Goal: Task Accomplishment & Management: Manage account settings

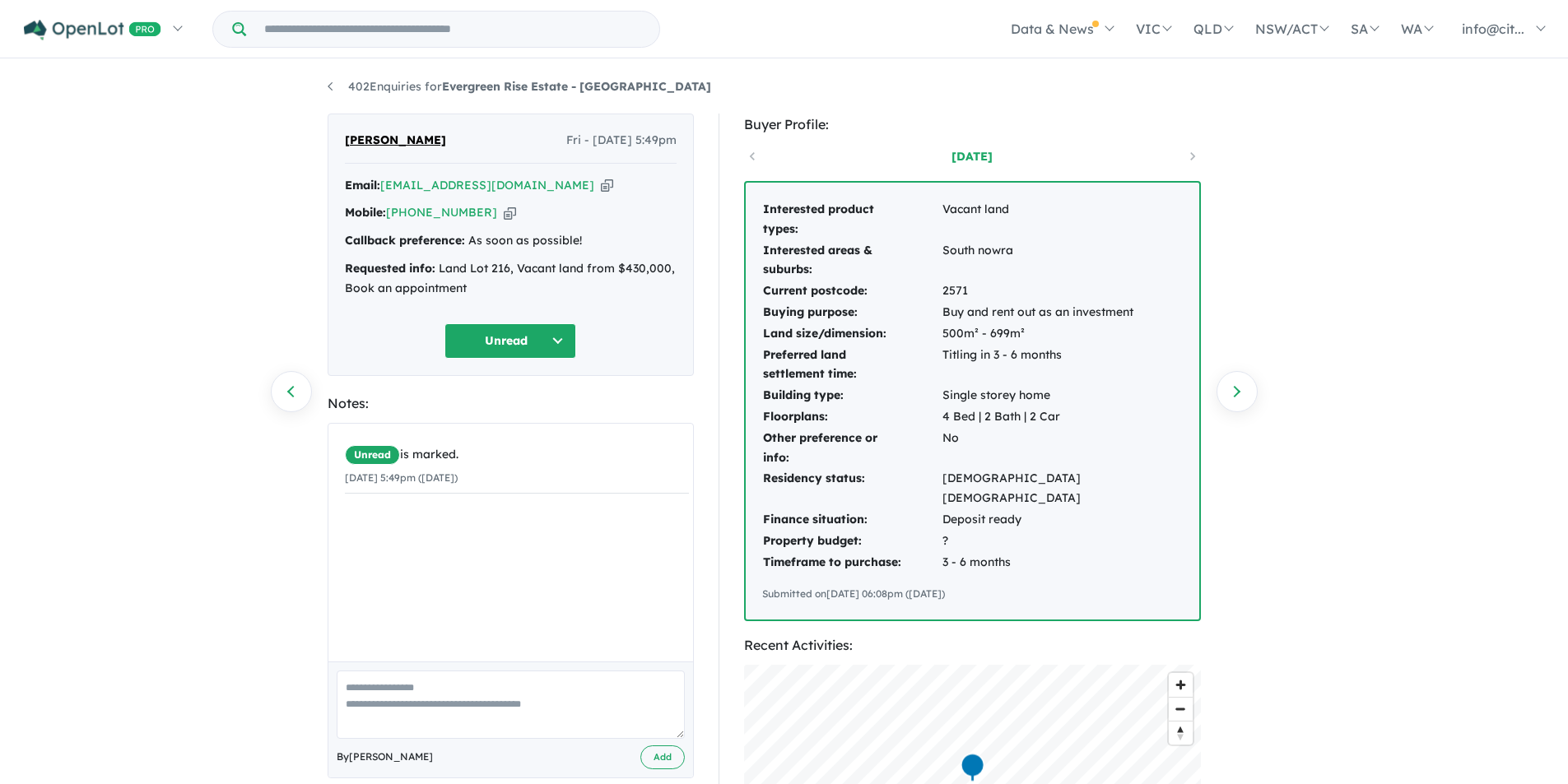
click at [503, 213] on icon "button" at bounding box center [509, 213] width 12 height 17
click at [601, 178] on icon "button" at bounding box center [607, 186] width 12 height 17
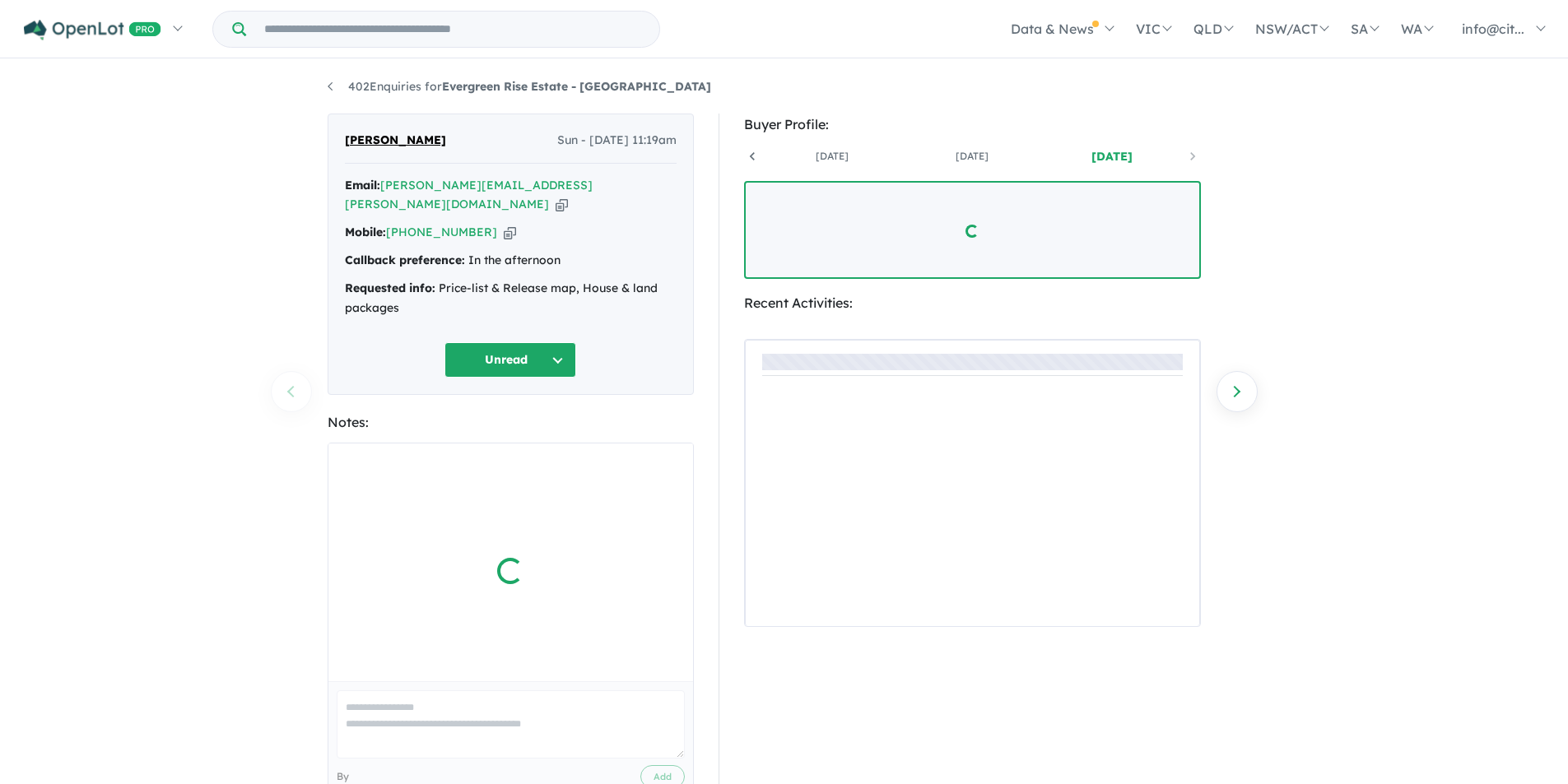
scroll to position [0, 122]
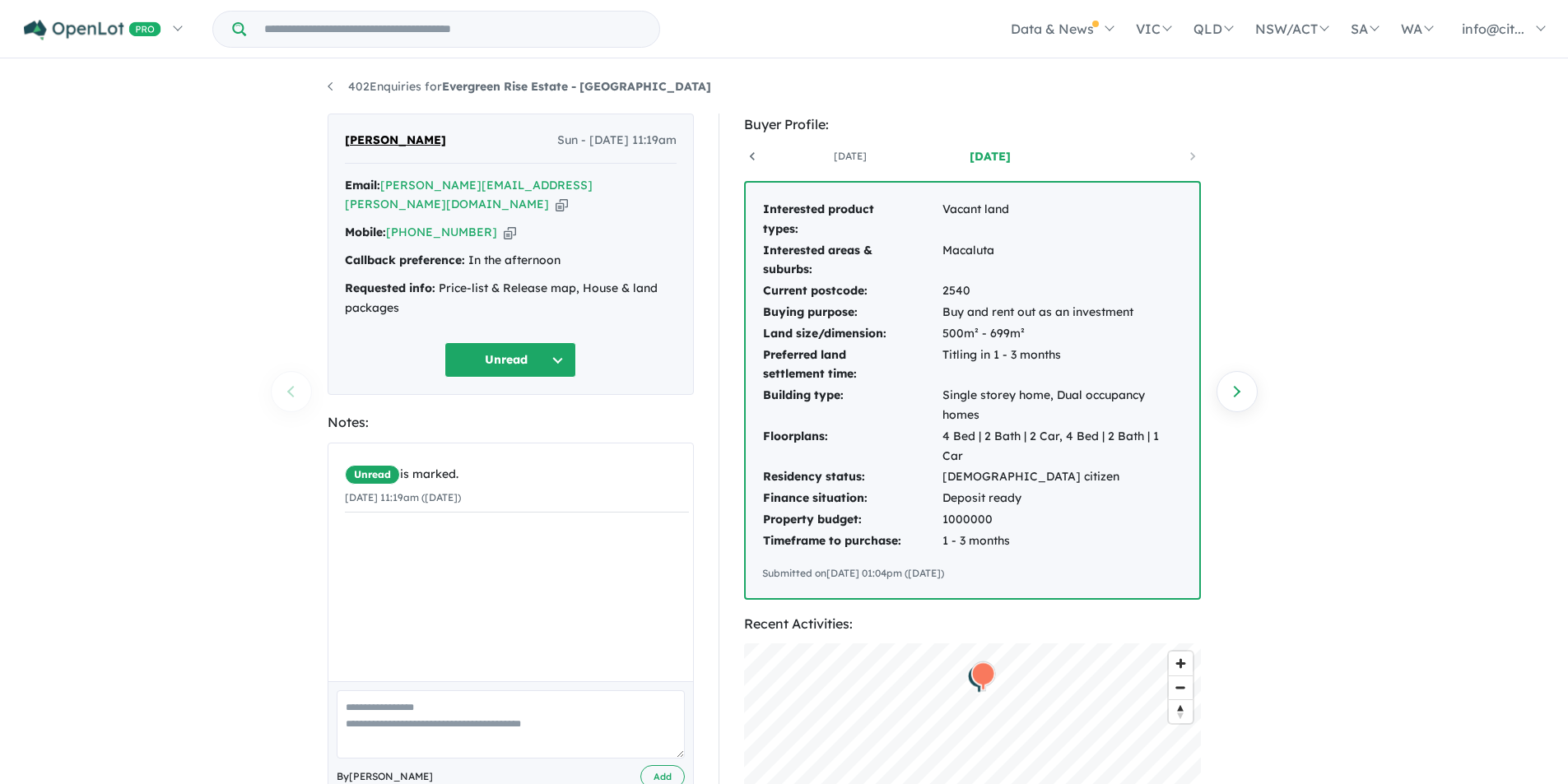
click at [503, 224] on icon "button" at bounding box center [509, 233] width 12 height 17
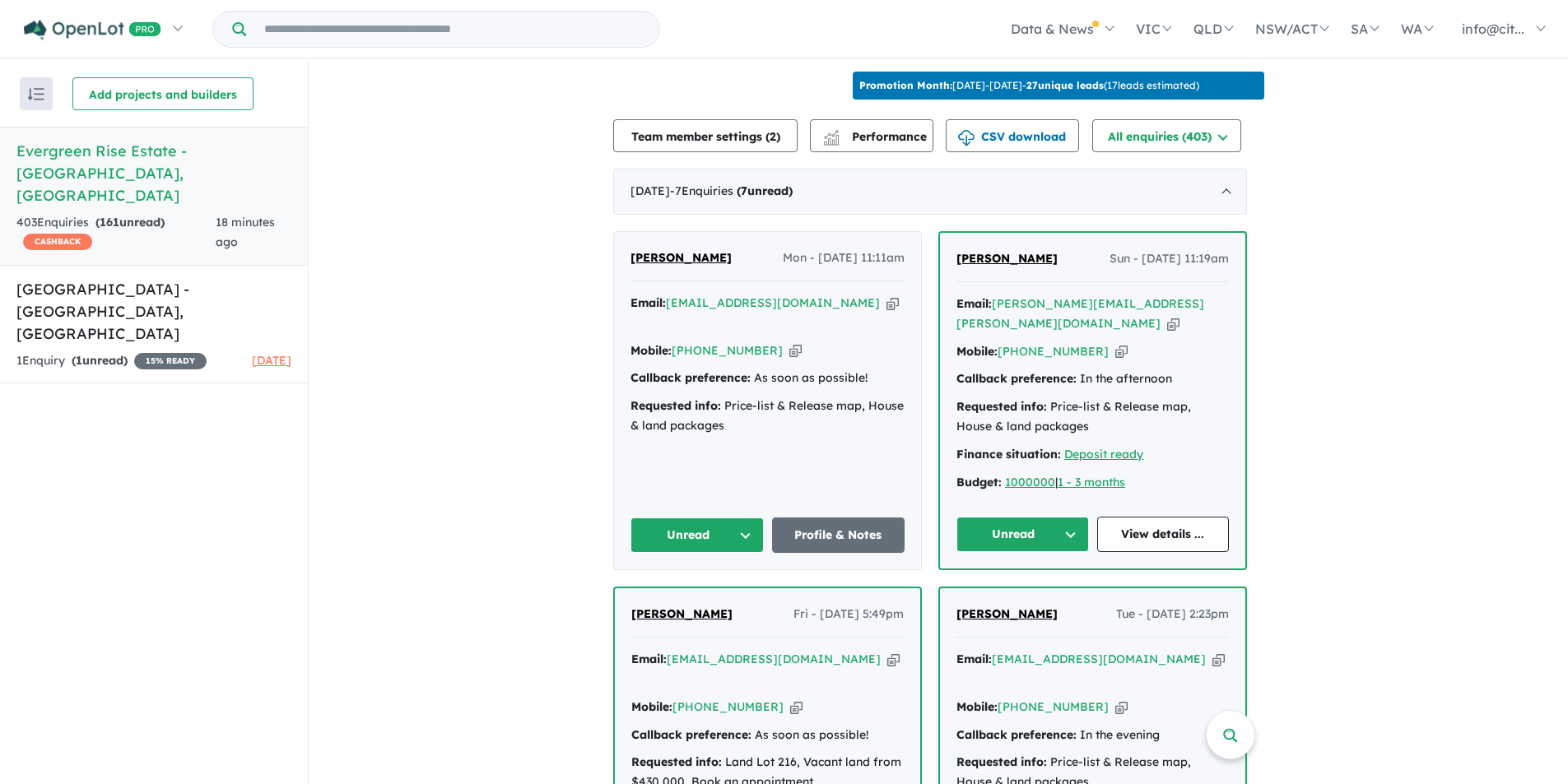
scroll to position [576, 0]
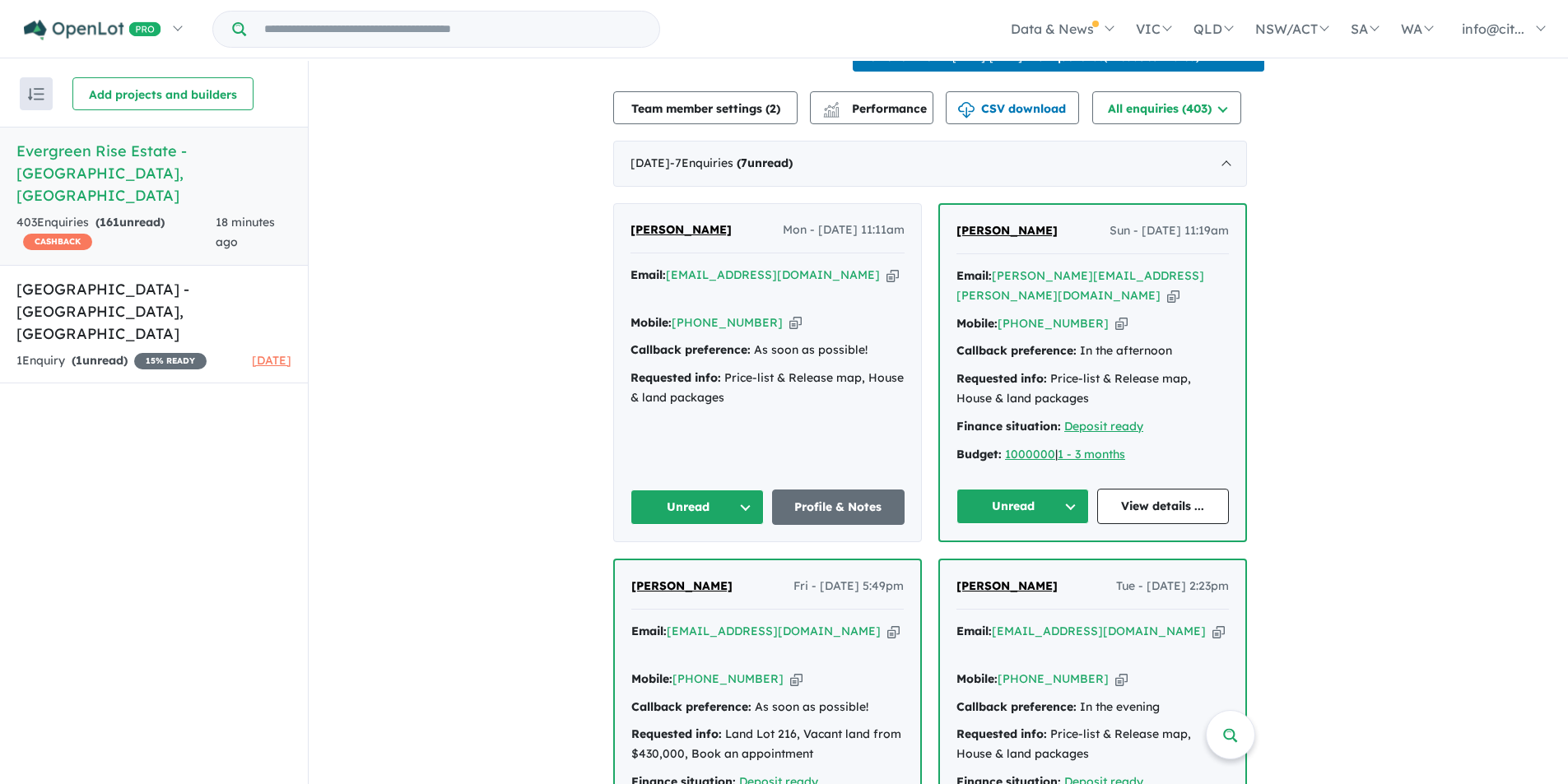
click at [886, 284] on icon "button" at bounding box center [893, 275] width 12 height 17
click at [789, 319] on icon "button" at bounding box center [795, 322] width 12 height 17
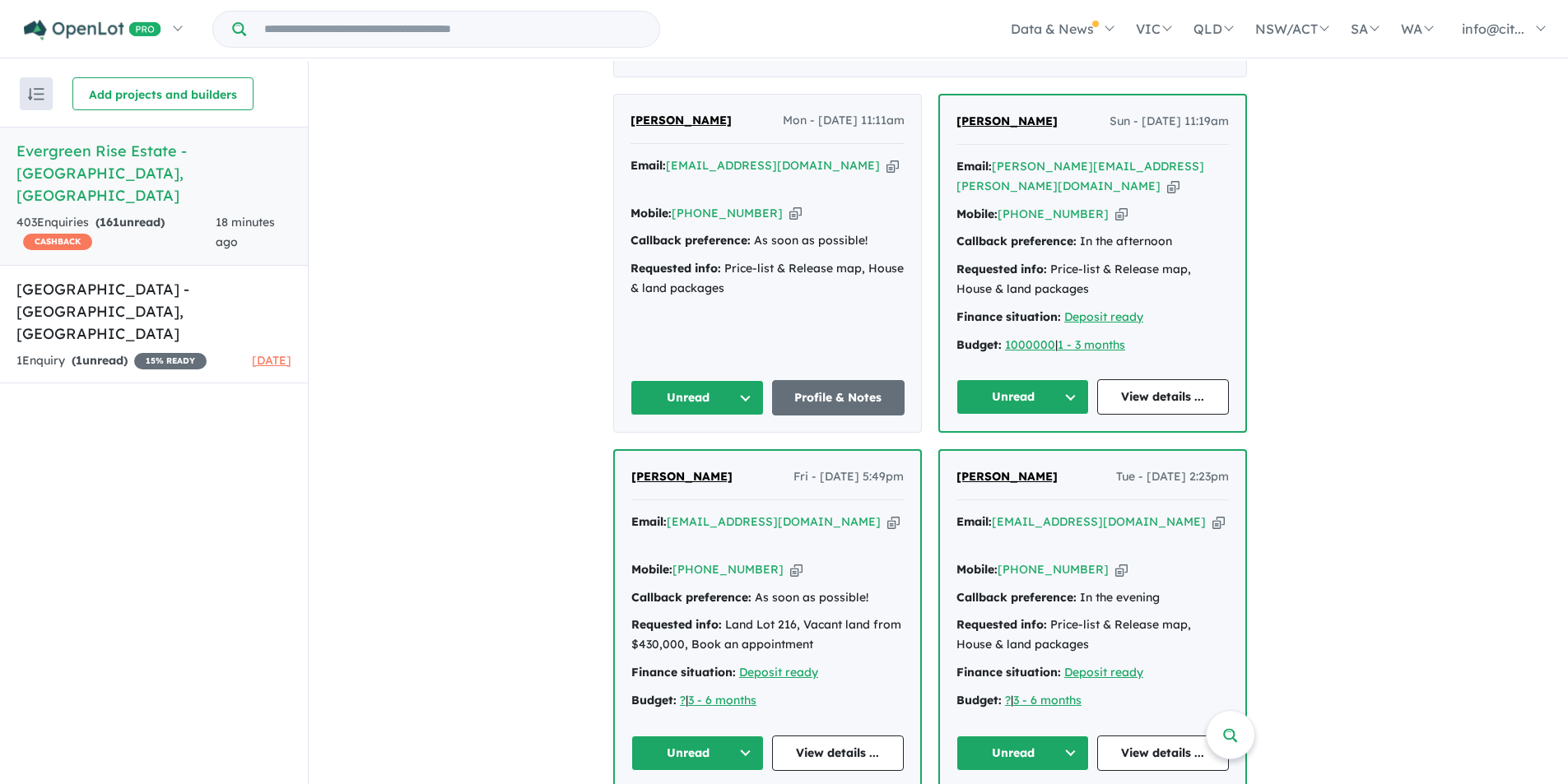
scroll to position [658, 0]
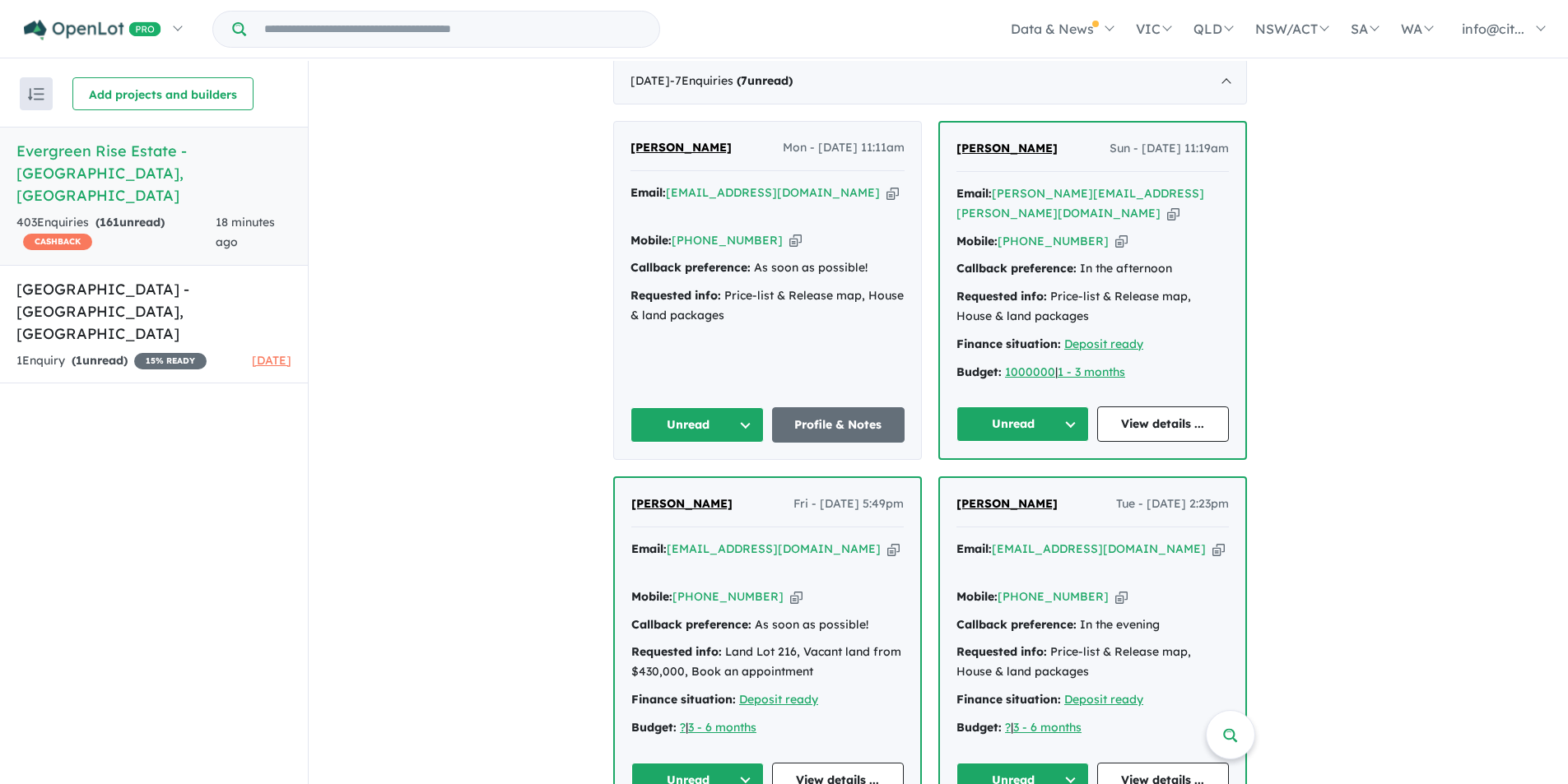
click at [789, 237] on icon "button" at bounding box center [795, 240] width 12 height 17
drag, startPoint x: 731, startPoint y: 159, endPoint x: 634, endPoint y: 167, distance: 97.3
click at [634, 167] on div "brayden kelly Mon - 11/08/2025, 11:11am Email: bpkelly2001@gmail.com Copied! Mo…" at bounding box center [767, 290] width 307 height 337
copy span "brayden kelly"
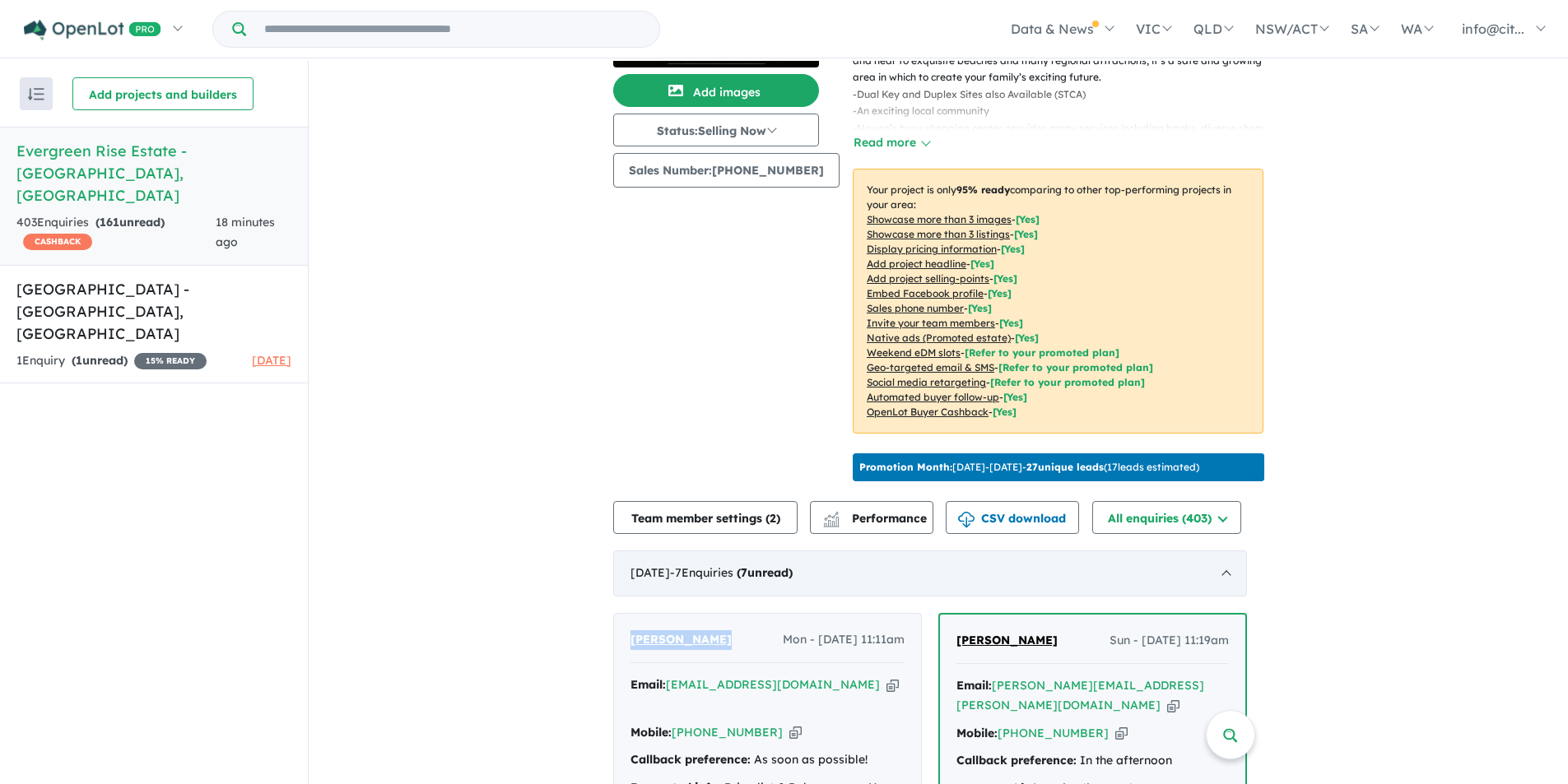
scroll to position [246, 0]
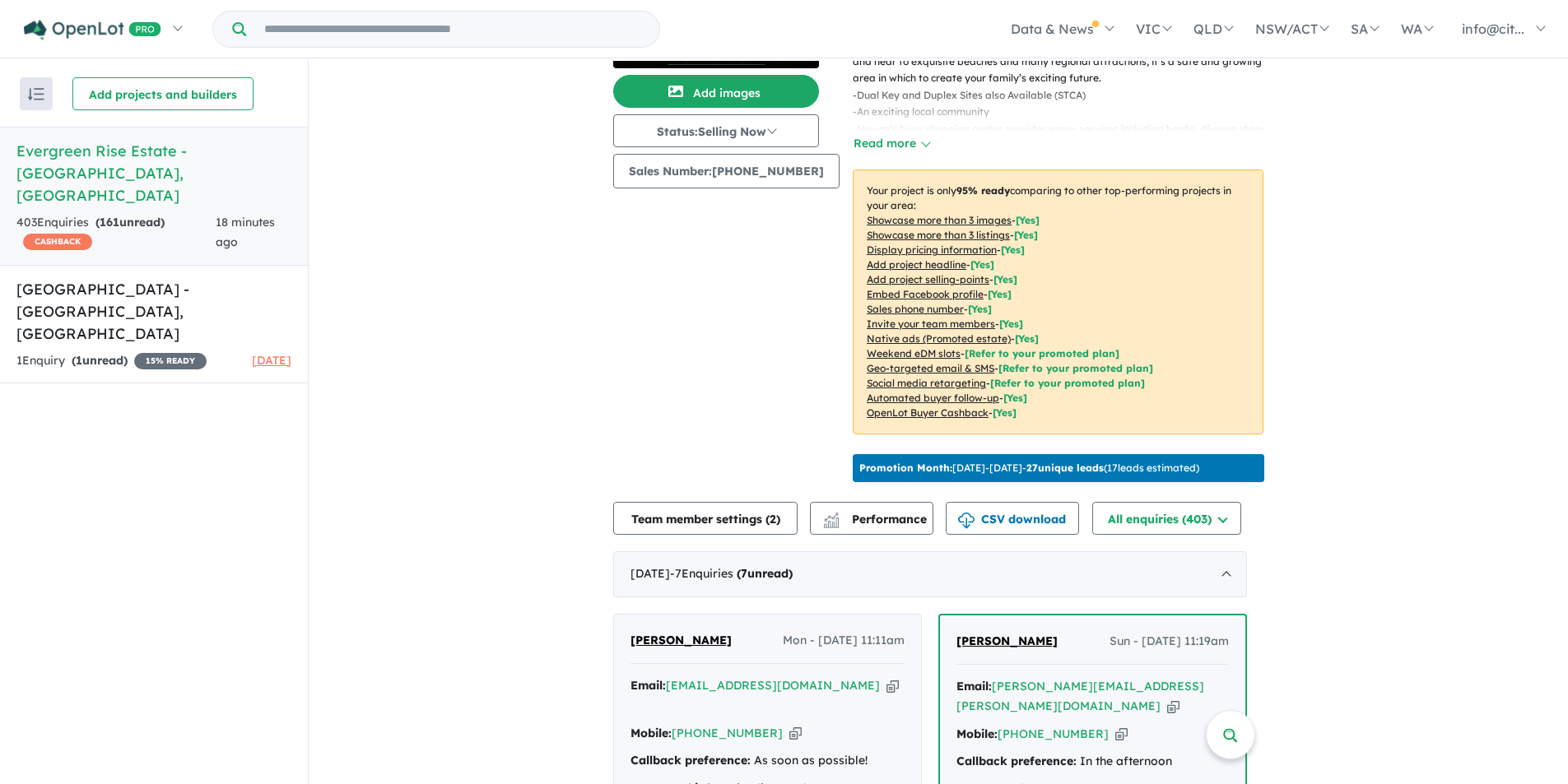
scroll to position [0, 0]
